Goal: Check status: Check status

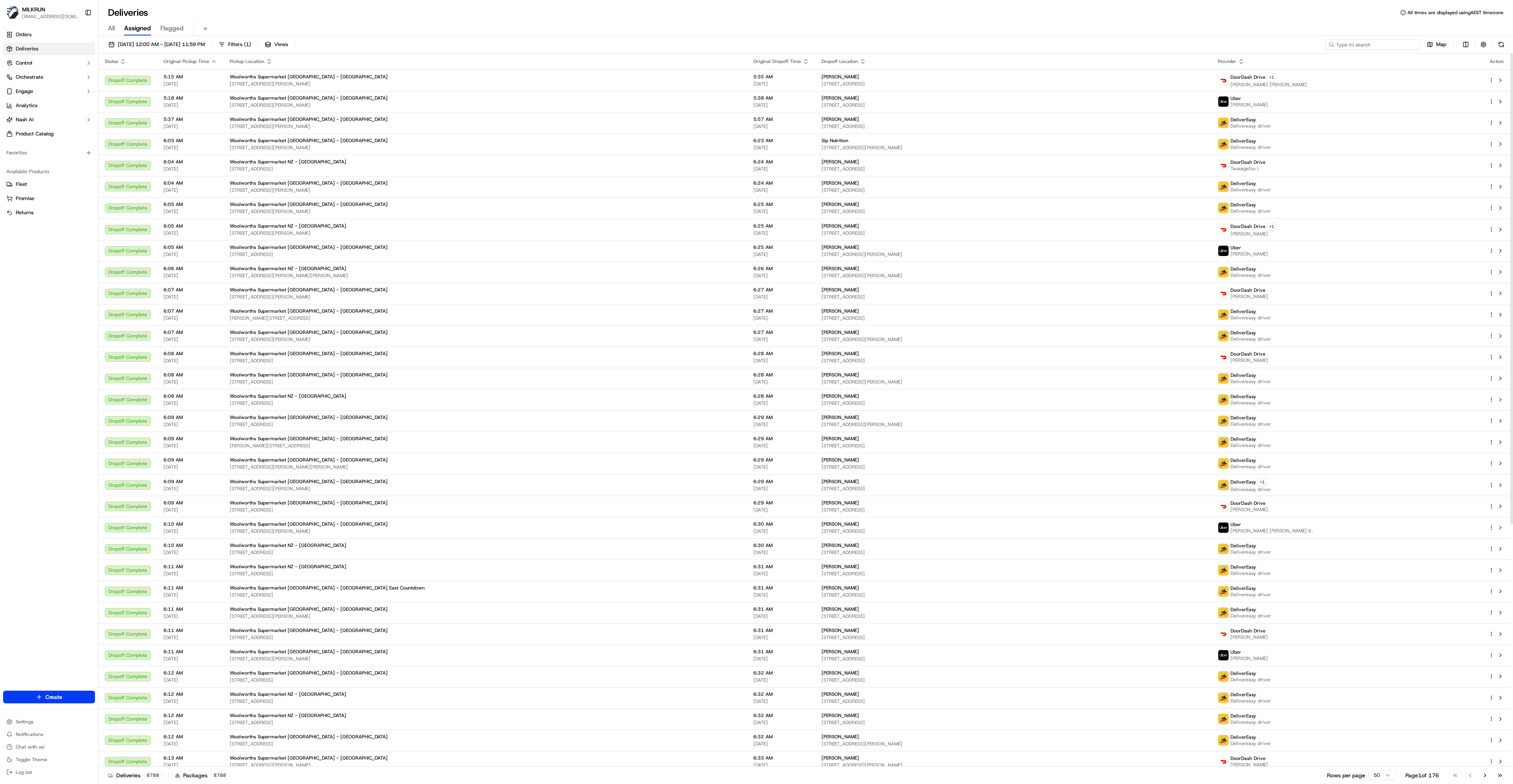
click at [1374, 42] on input at bounding box center [1372, 44] width 94 height 11
paste input "25PKSVPFAM2D"
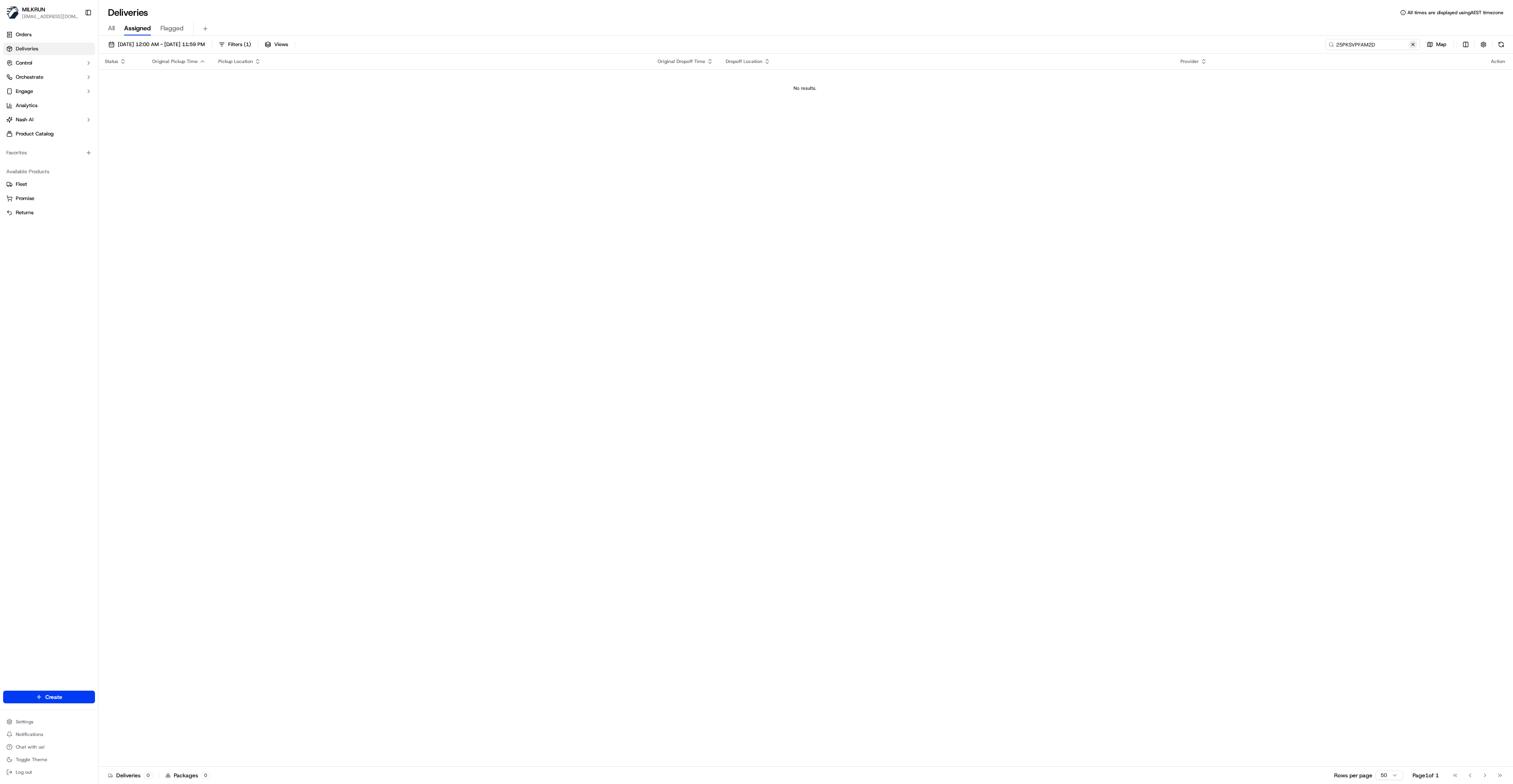
type input "25PKSVPFAM2D"
click at [1413, 44] on button at bounding box center [1413, 44] width 8 height 8
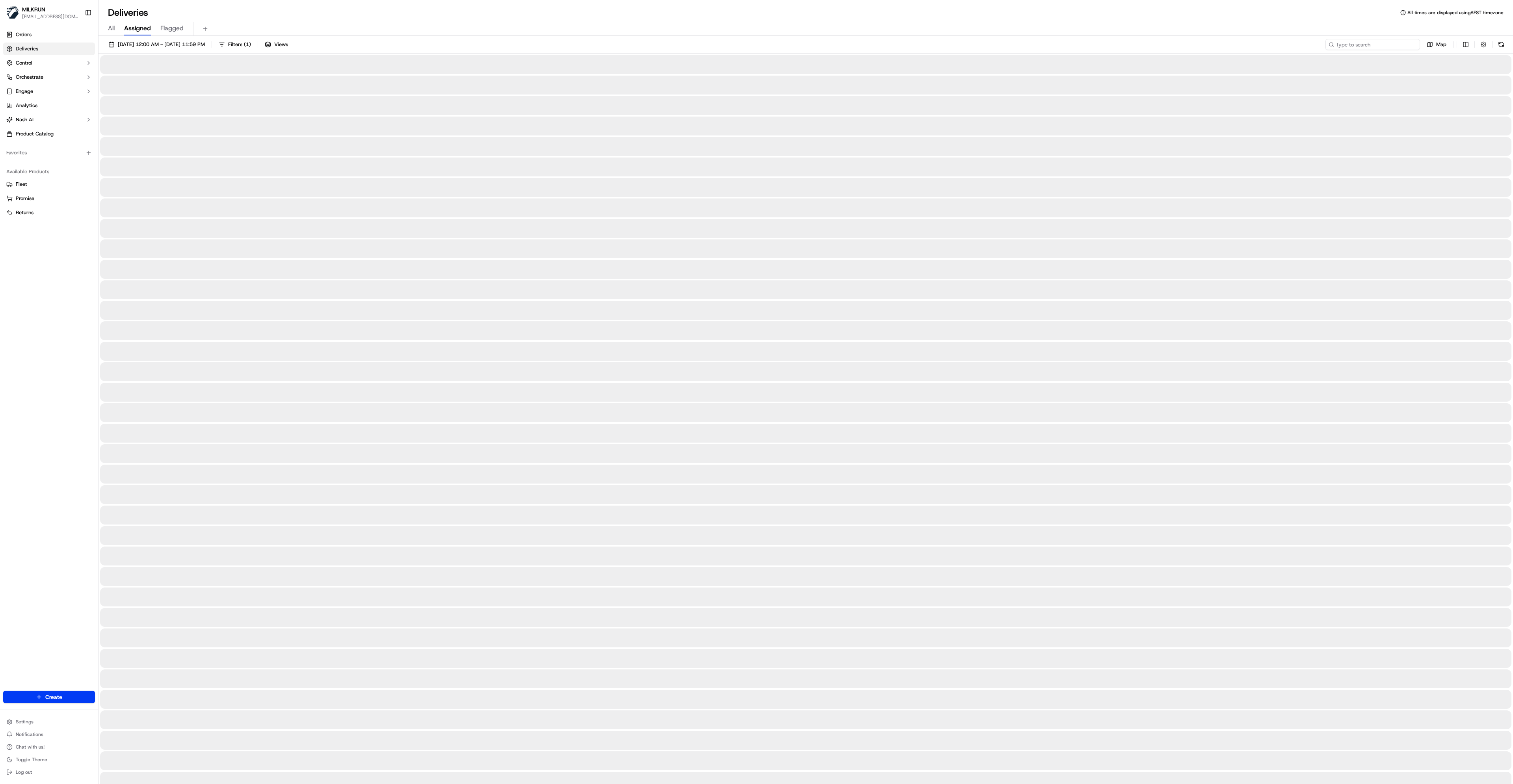
click at [1397, 42] on input at bounding box center [1372, 44] width 94 height 11
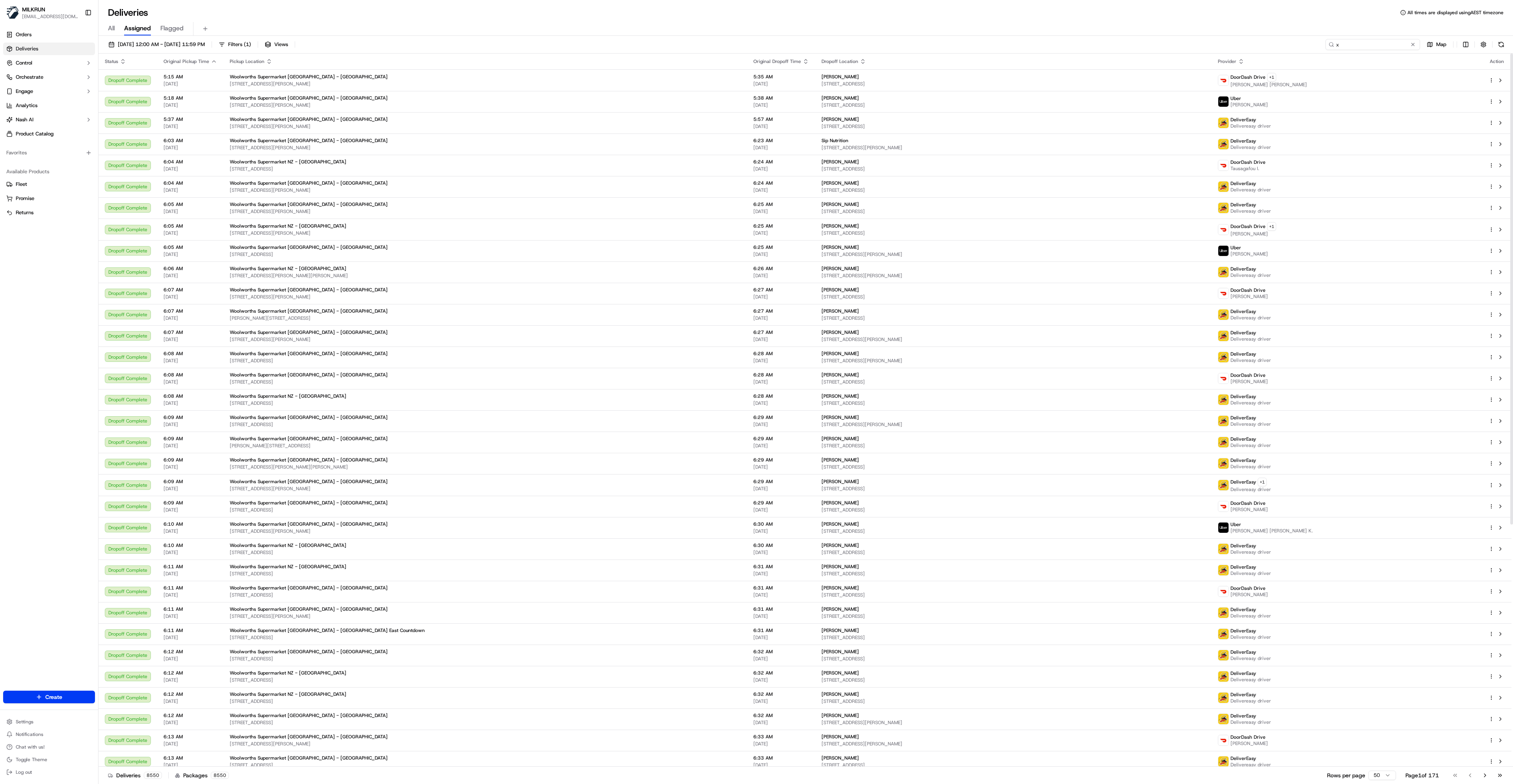
drag, startPoint x: 1349, startPoint y: 47, endPoint x: 1288, endPoint y: 49, distance: 61.0
click at [1288, 49] on div "19/09/2025 12:00 AM - 19/09/2025 11:59 PM Filters ( 1 ) Views x Map" at bounding box center [806, 46] width 1415 height 14
paste input "[PERSON_NAME]"
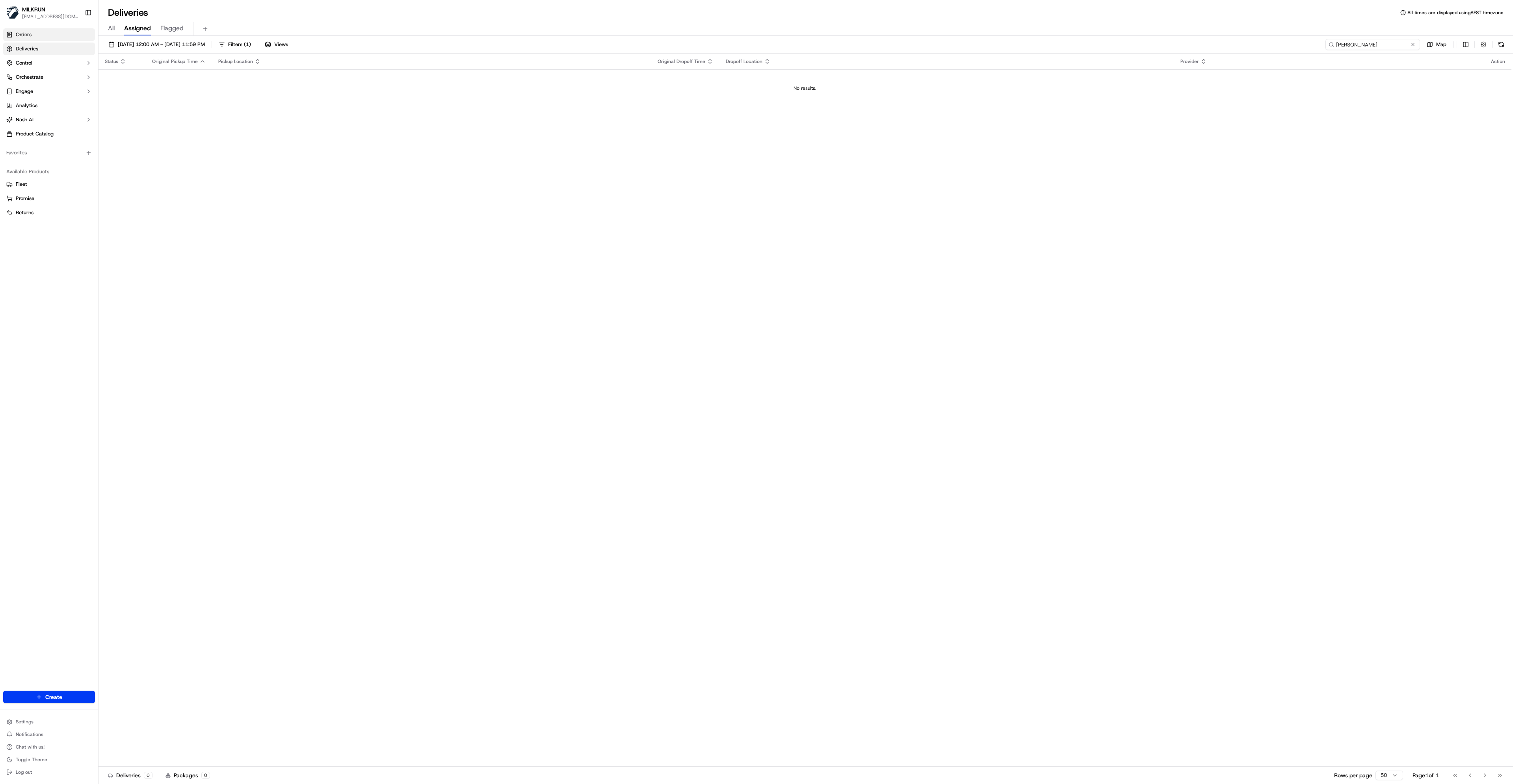
type input "[PERSON_NAME]"
click at [48, 33] on link "Orders" at bounding box center [49, 34] width 92 height 13
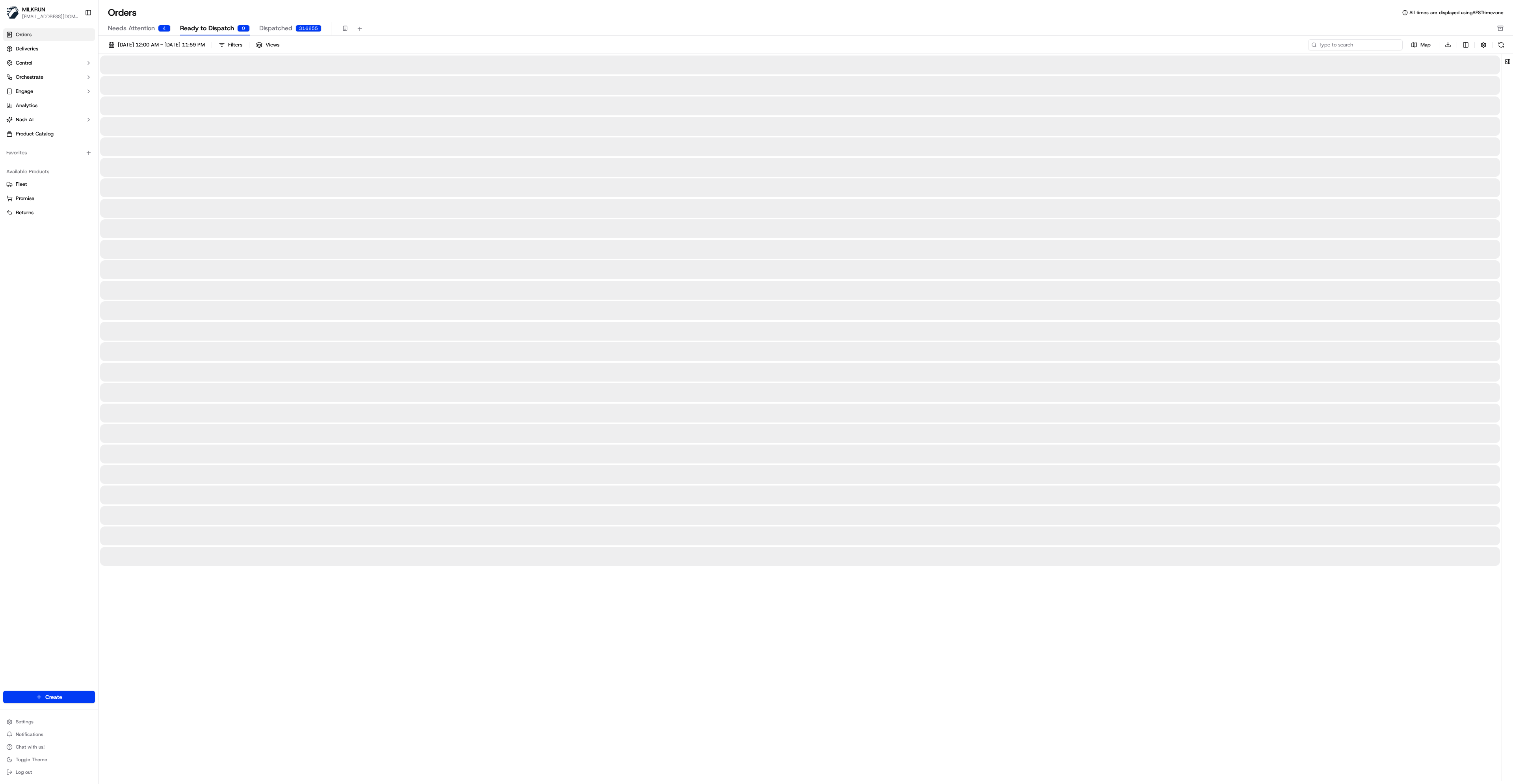
click at [1365, 43] on input at bounding box center [1356, 45] width 94 height 11
paste input "[PERSON_NAME]"
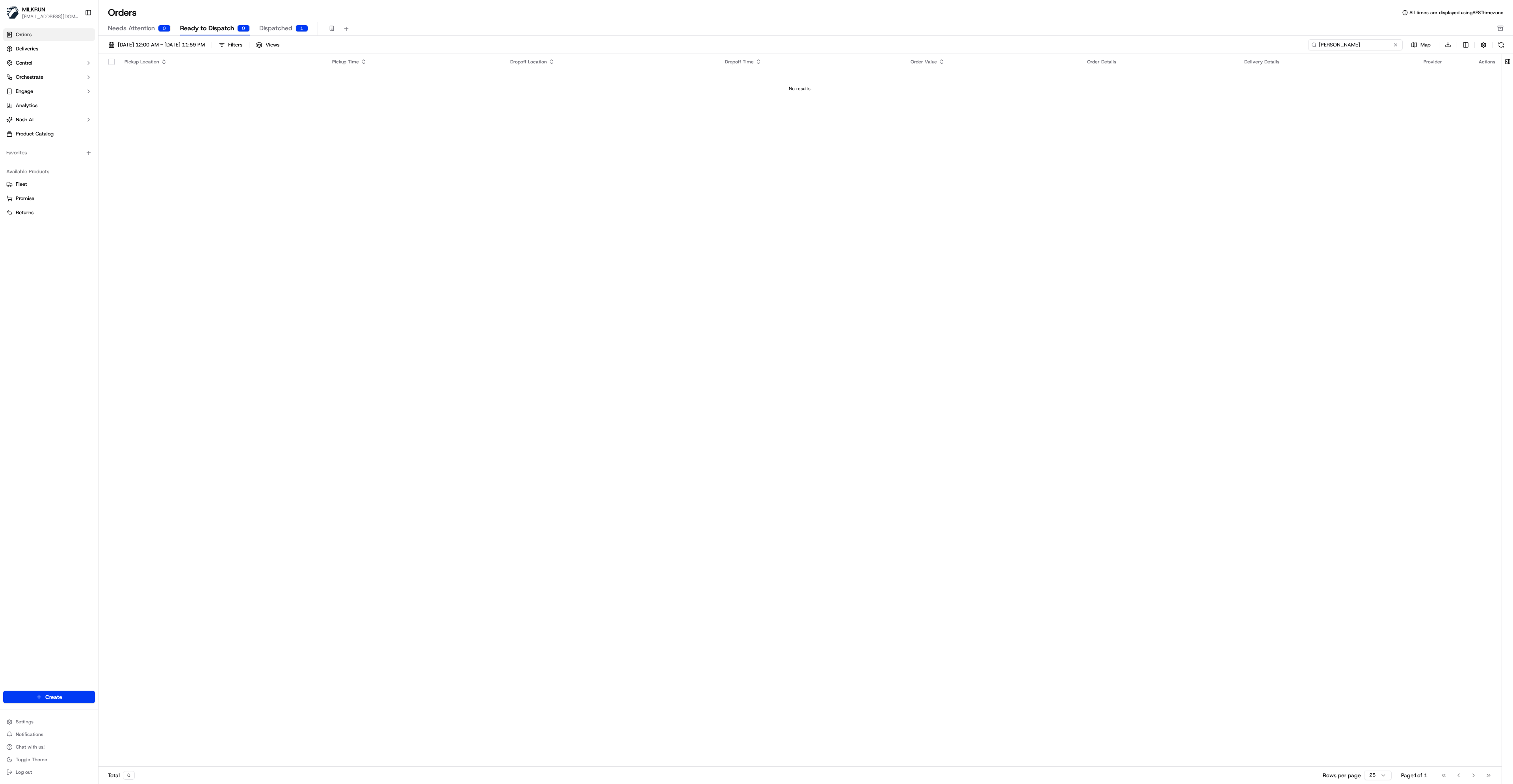
type input "[PERSON_NAME]"
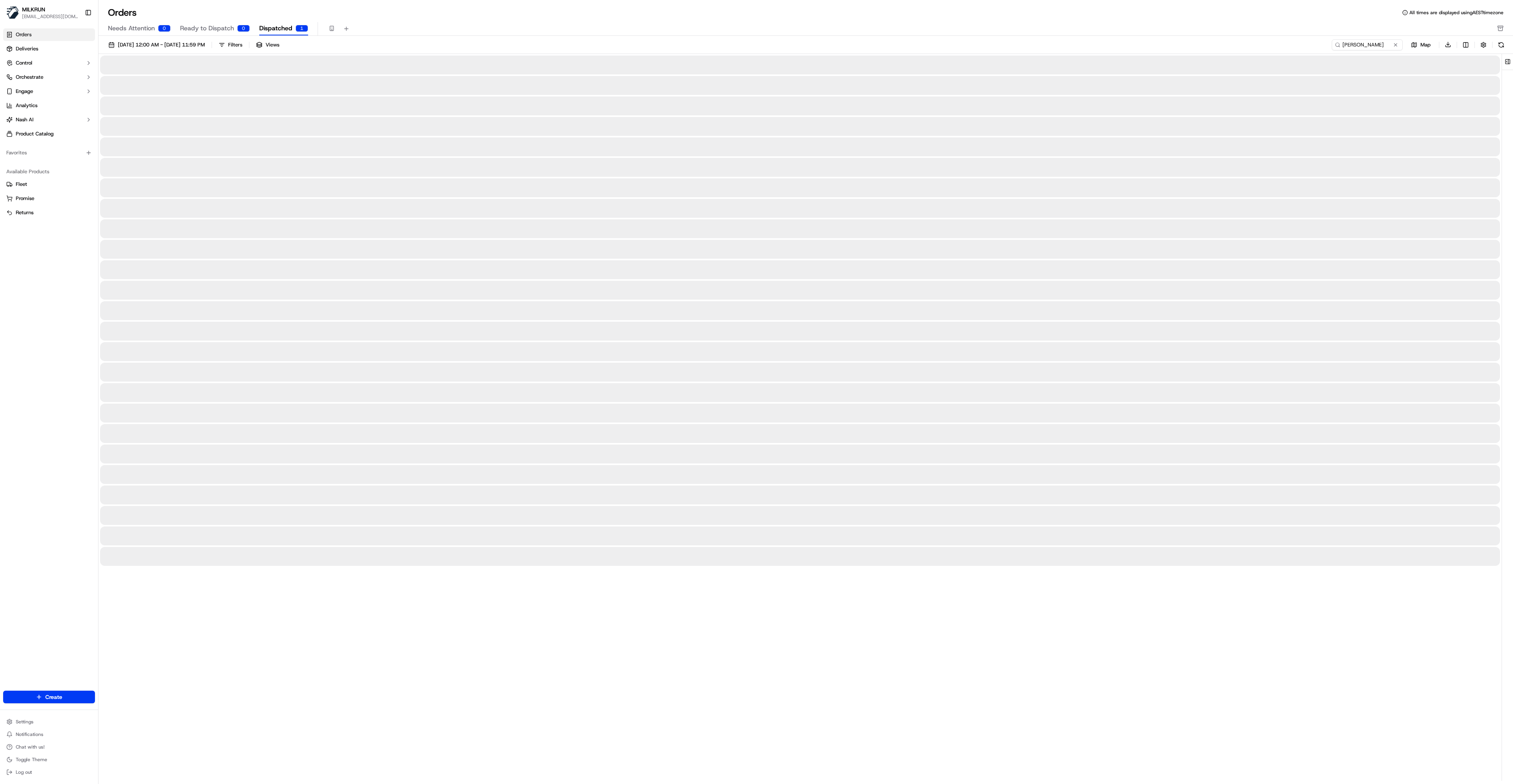
click at [274, 26] on span "Dispatched" at bounding box center [275, 28] width 33 height 10
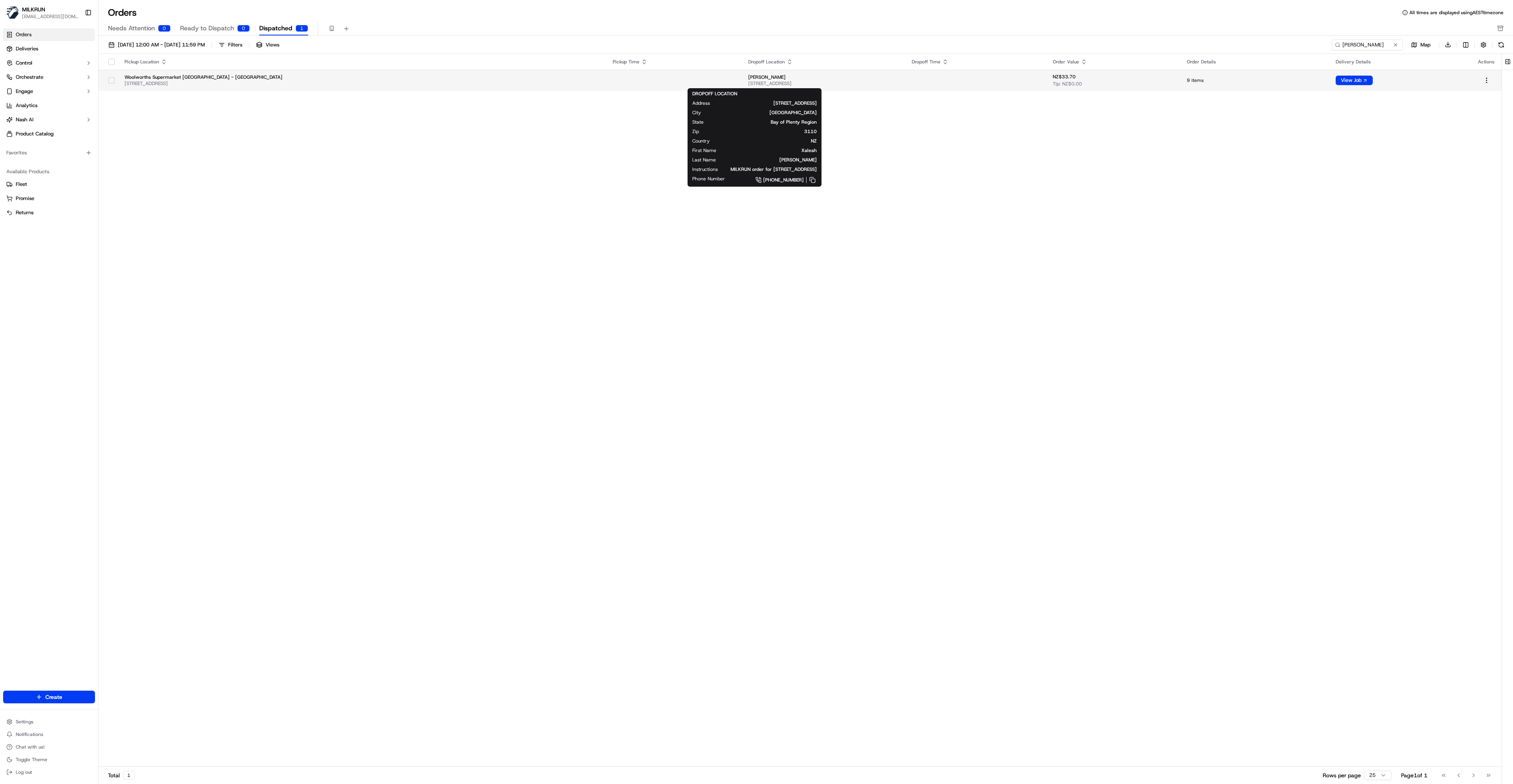
click at [748, 83] on span "[STREET_ADDRESS]" at bounding box center [824, 84] width 151 height 6
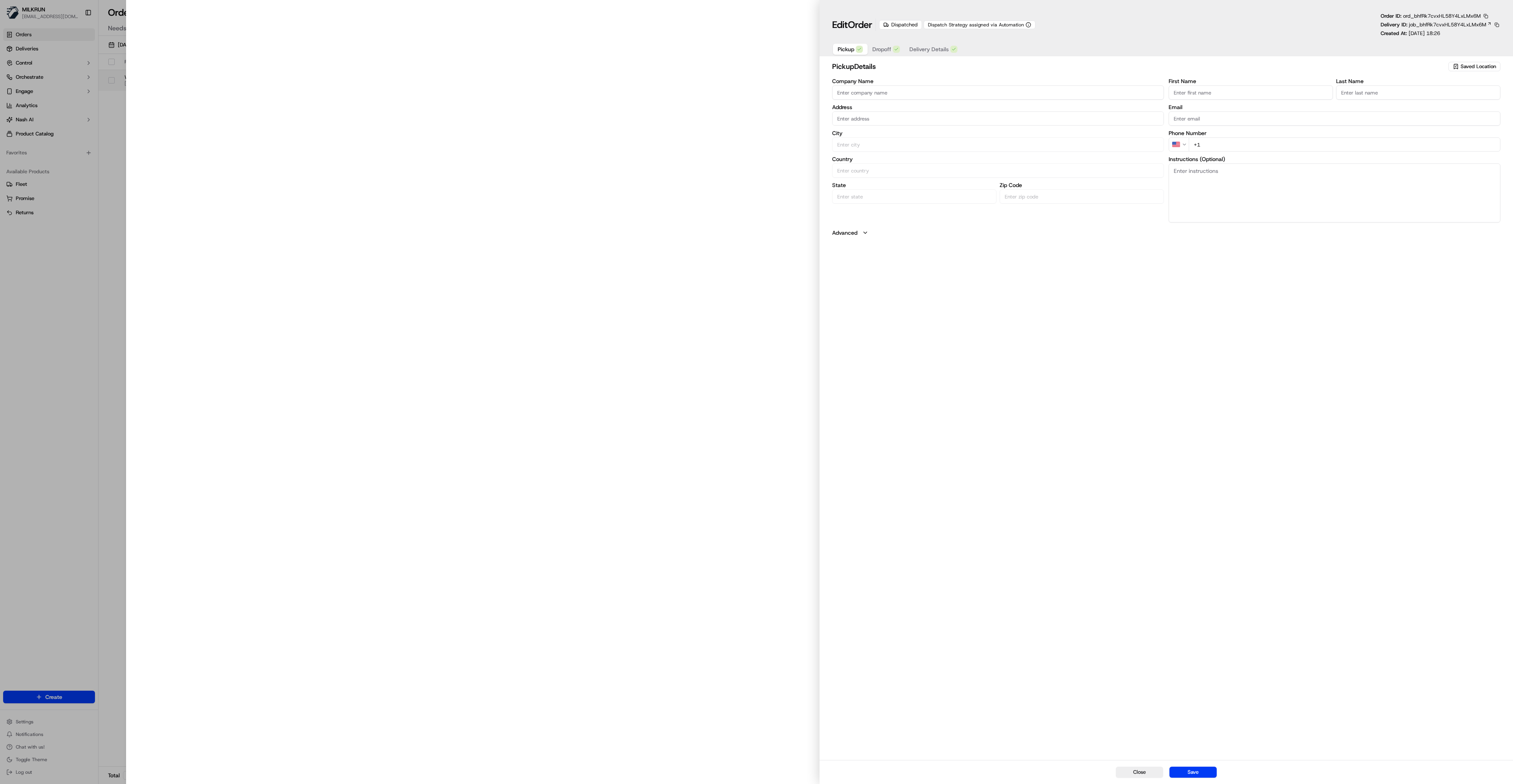
type input "Woolworths Supermarket NZ - Bethlehem"
type input "Tauranga"
type input "NZ"
type input "Bay of Plenty"
type input "3110"
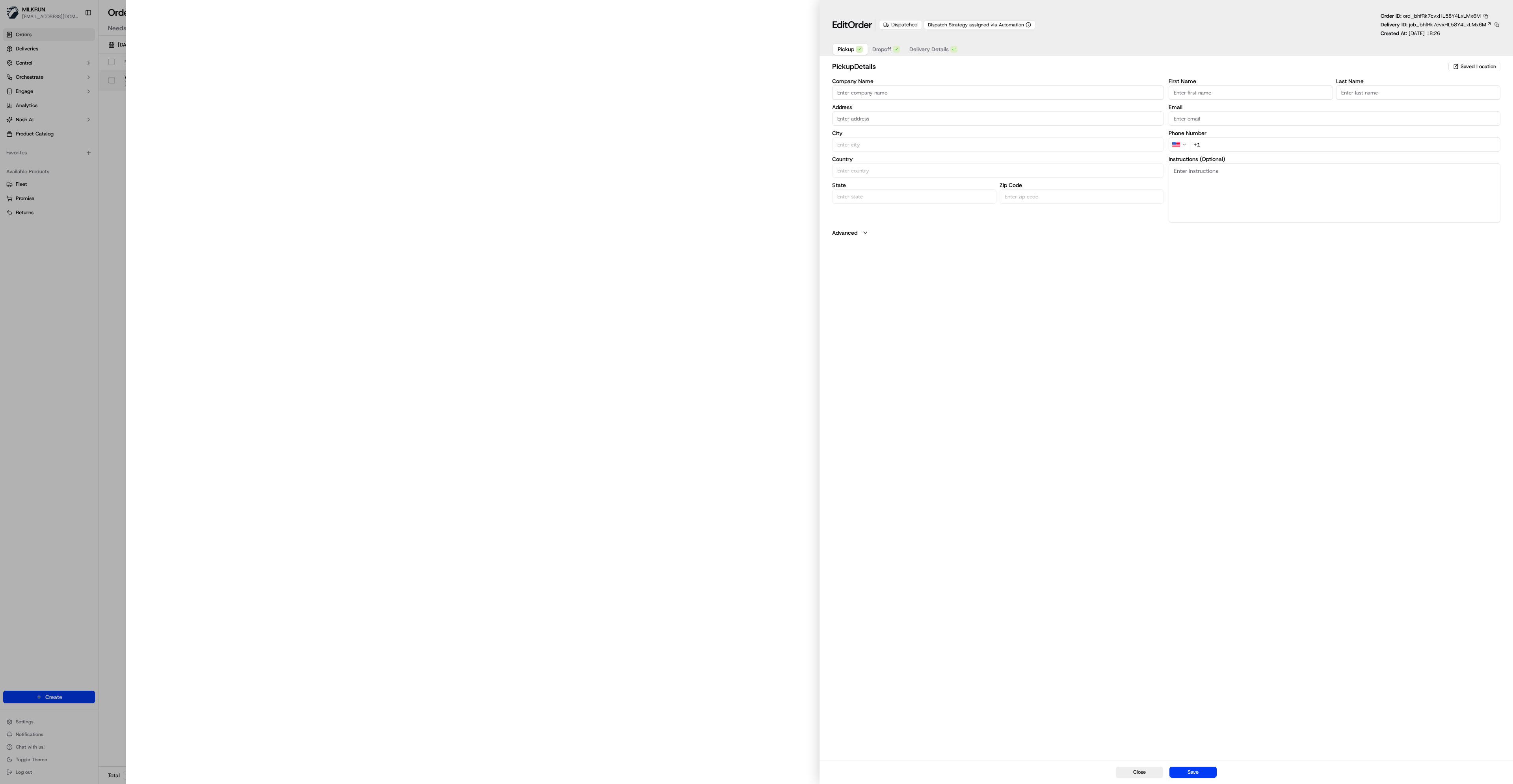
type input "Store"
type input "Manager"
type input "+64 7 579 2862"
type textarea "Park in customer carpark, enter store. DO NOT take orders from the stand withou…"
type input "[STREET_ADDRESS]"
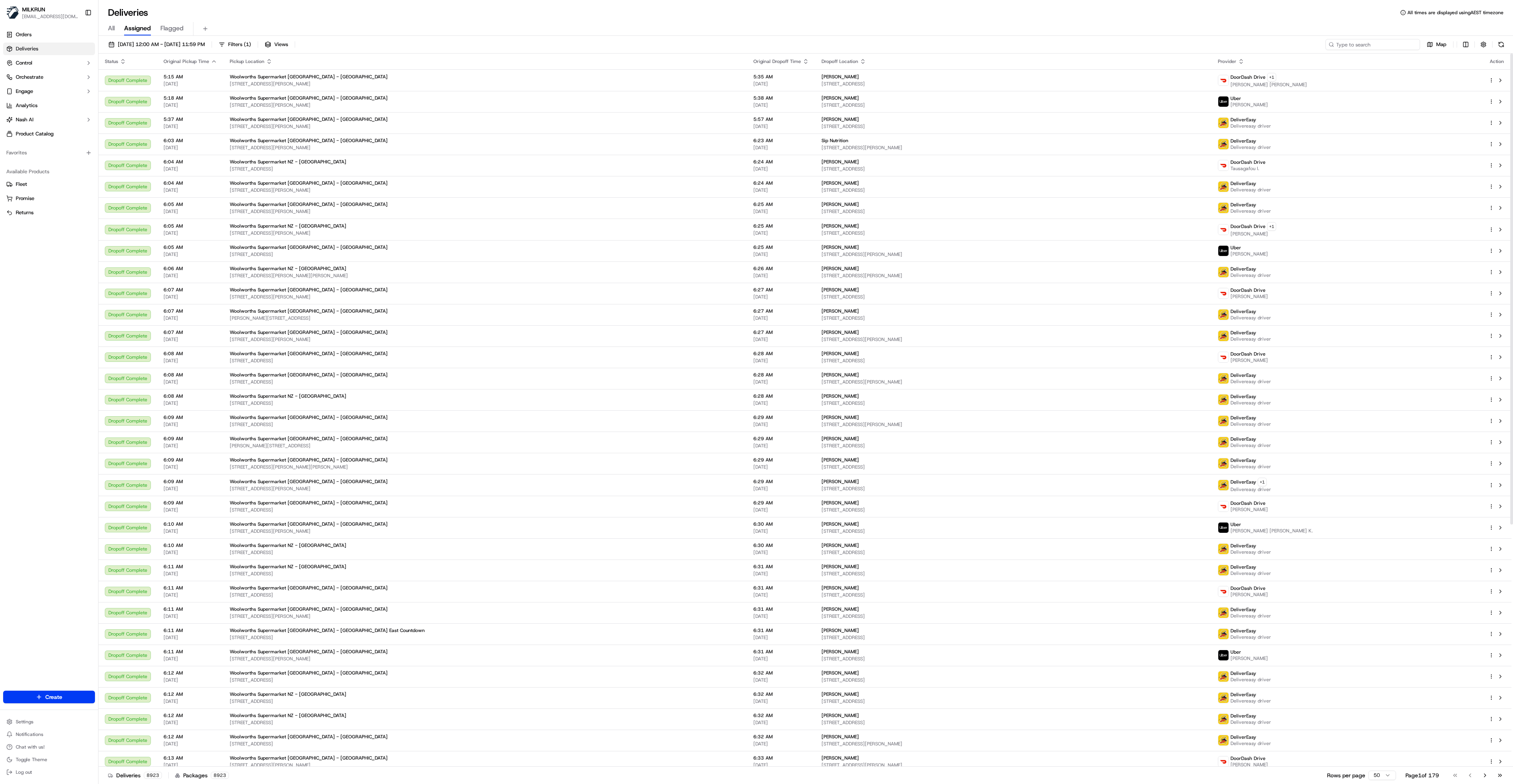
click at [1378, 45] on input at bounding box center [1372, 44] width 94 height 11
paste input "25PKSVPFAM2D"
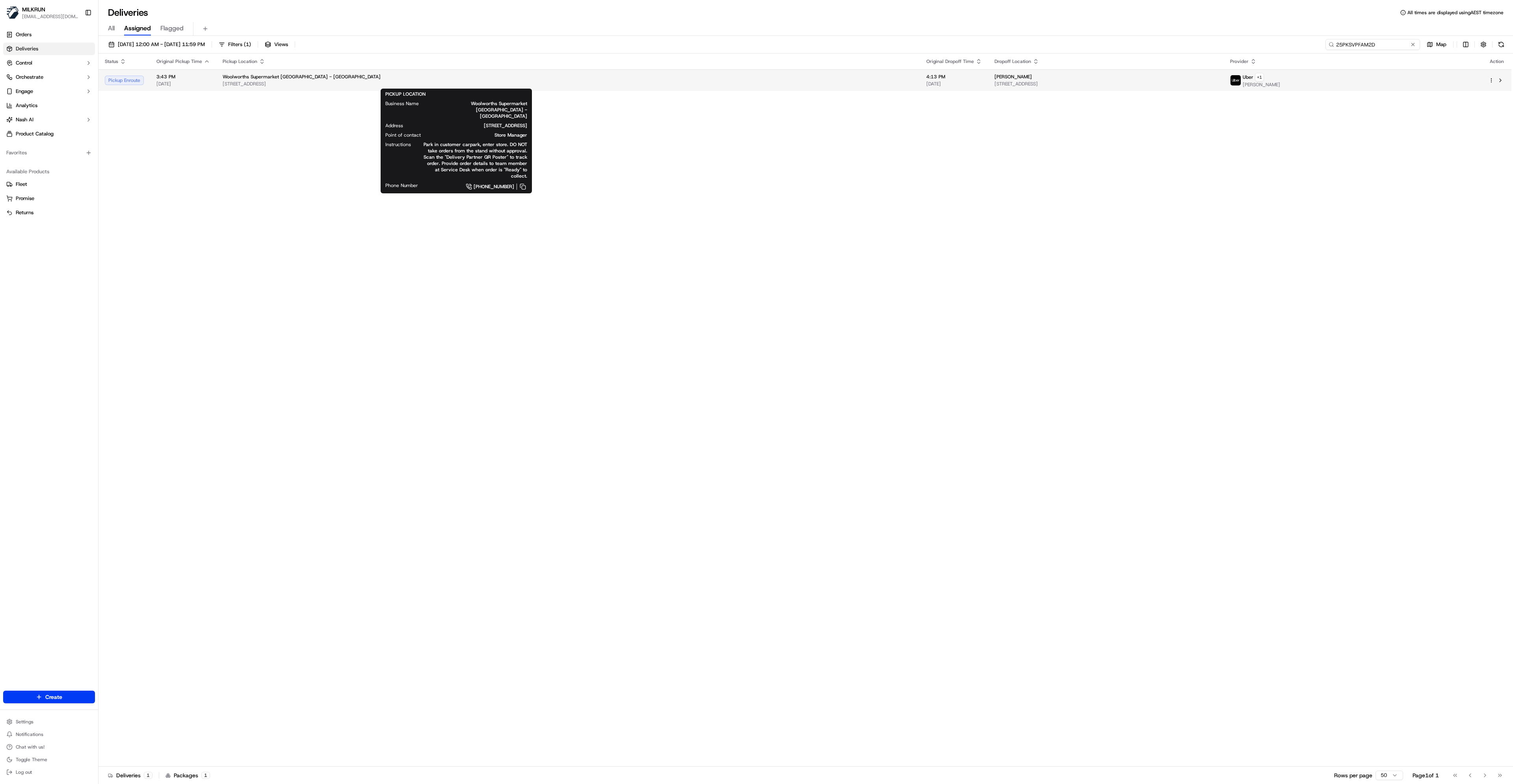
type input "25PKSVPFAM2D"
click at [429, 85] on span "[STREET_ADDRESS]" at bounding box center [568, 84] width 691 height 6
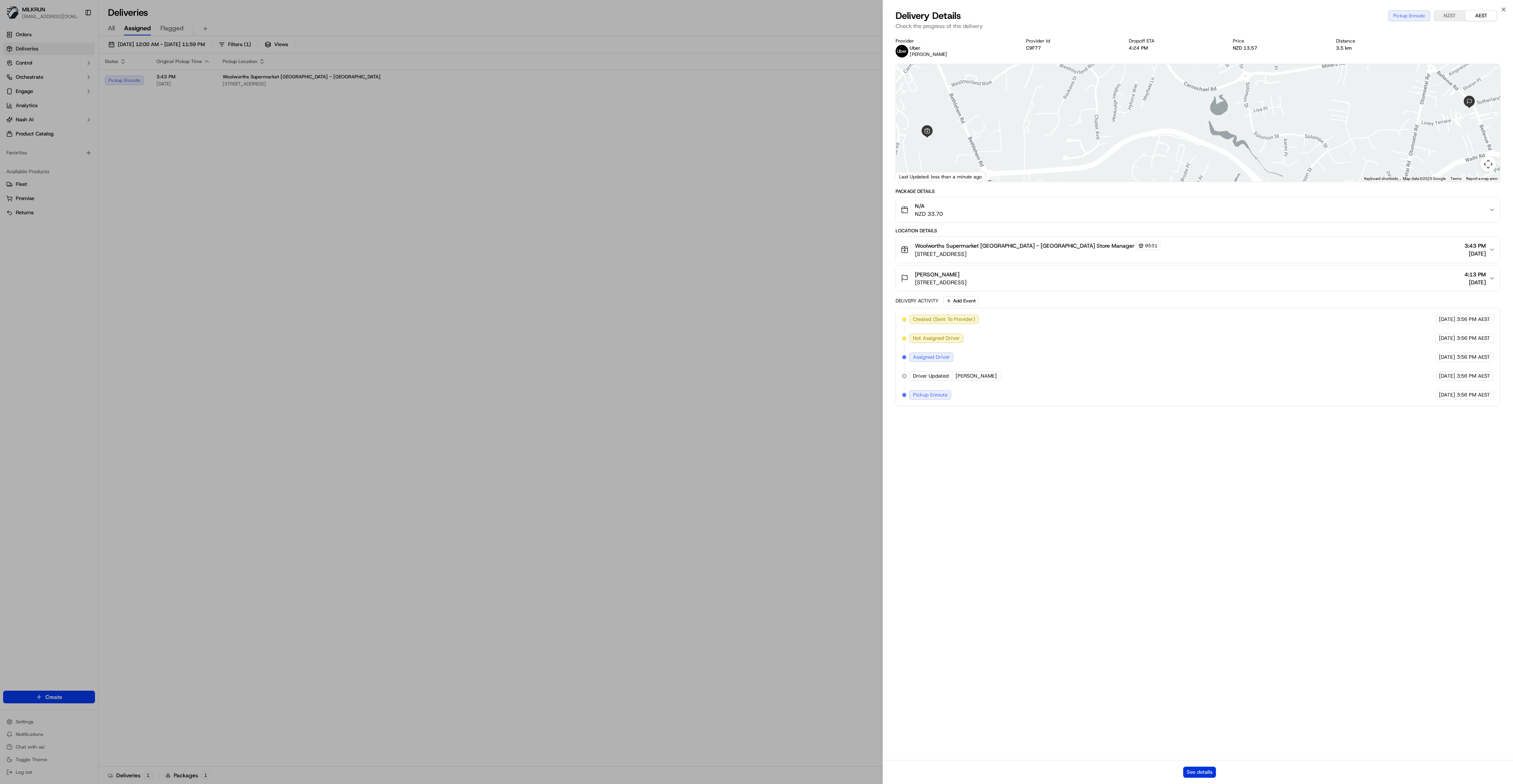
click at [1188, 775] on button "See details" at bounding box center [1200, 772] width 32 height 11
